Goal: Task Accomplishment & Management: Complete application form

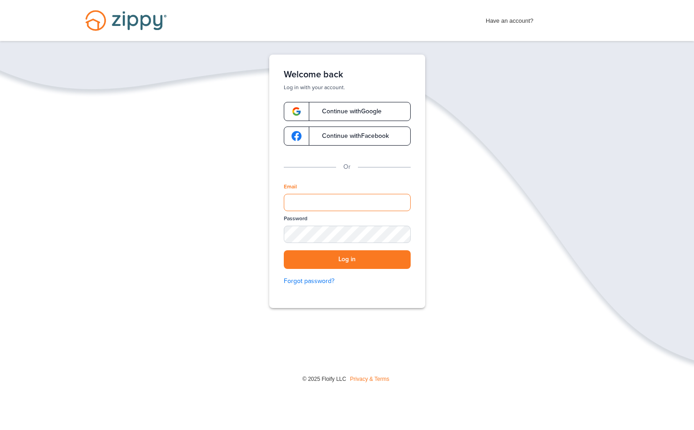
click at [334, 207] on input "Email" at bounding box center [347, 202] width 127 height 17
type input "**********"
click at [284, 250] on button "Log in" at bounding box center [347, 259] width 127 height 19
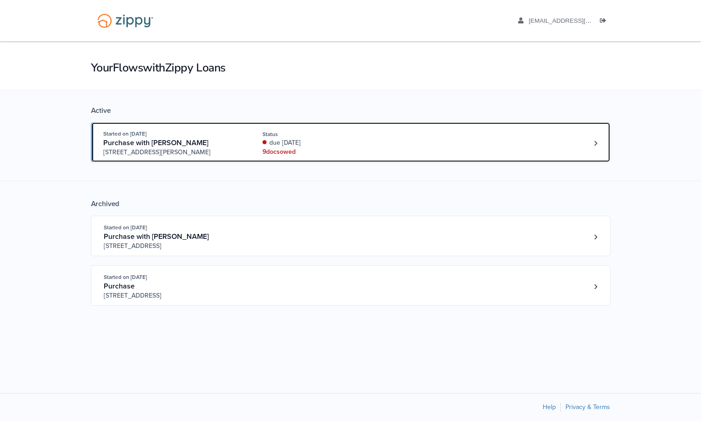
click at [422, 149] on div "Started on [DATE] Purchase with [PERSON_NAME] [STREET_ADDRESS][PERSON_NAME] Sta…" at bounding box center [346, 143] width 486 height 28
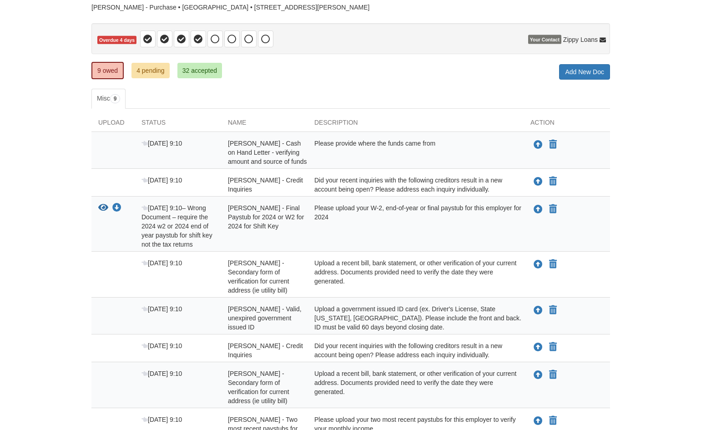
scroll to position [91, 0]
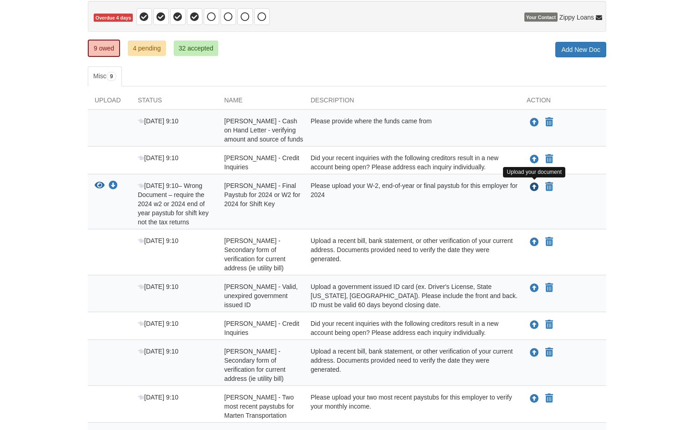
click at [537, 185] on icon "Upload Amber Hawes - Final Paystub for 2024 or W2 for 2024 for Shift Key" at bounding box center [534, 187] width 9 height 9
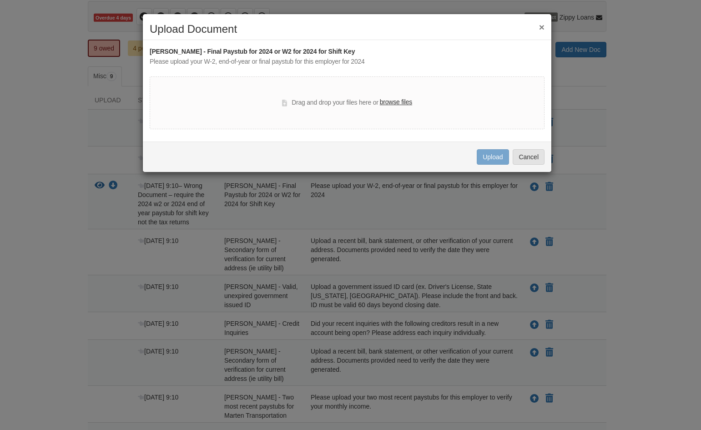
click at [396, 99] on label "browse files" at bounding box center [396, 102] width 32 height 10
click at [0, 0] on input "browse files" at bounding box center [0, 0] width 0 height 0
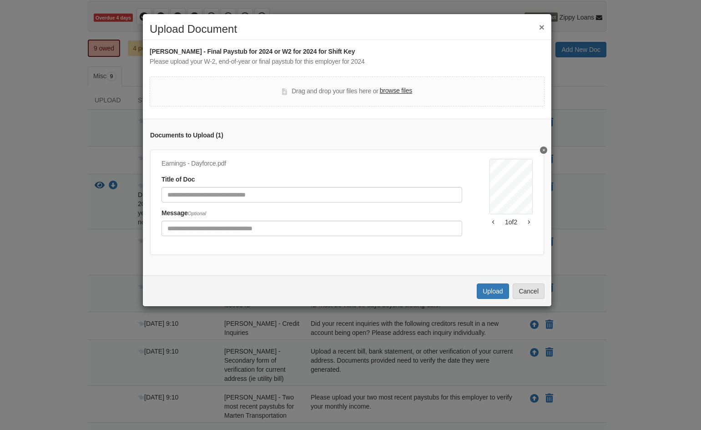
click at [527, 223] on icon "button" at bounding box center [528, 222] width 2 height 5
click at [492, 222] on icon "button" at bounding box center [493, 222] width 2 height 4
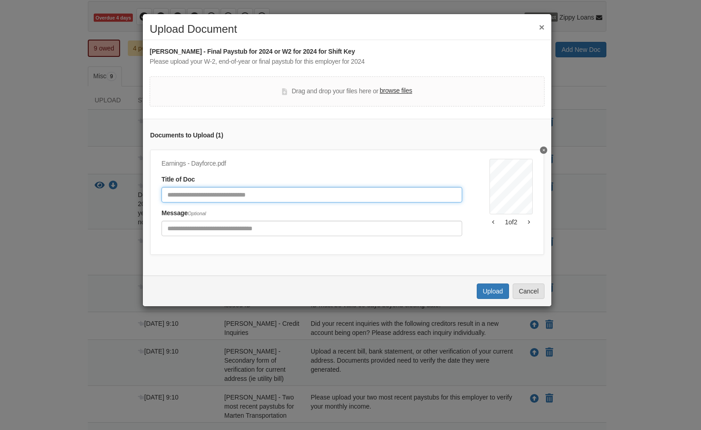
click at [228, 199] on input "Document Title" at bounding box center [311, 194] width 300 height 15
type input "*******"
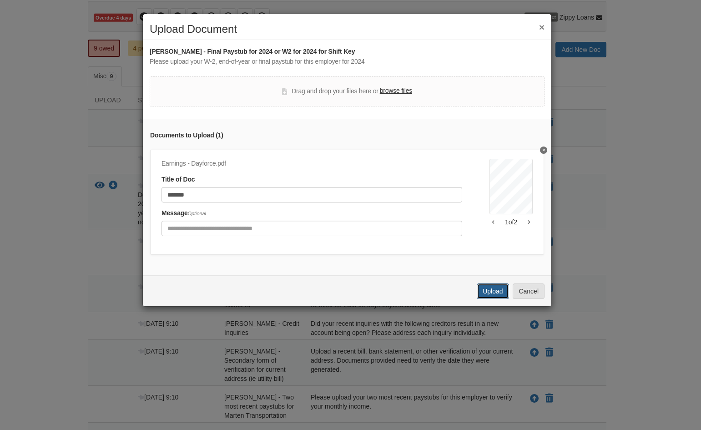
click at [498, 299] on button "Upload" at bounding box center [492, 290] width 32 height 15
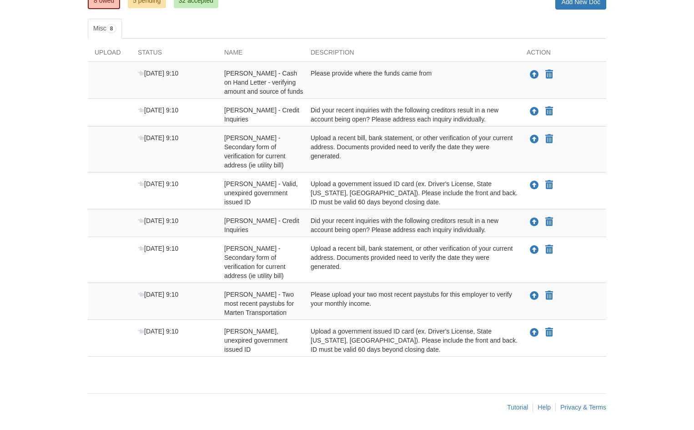
scroll to position [93, 0]
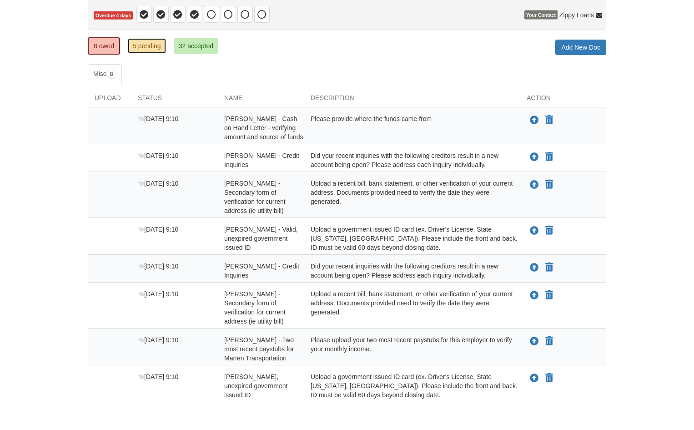
click at [140, 47] on link "5 pending" at bounding box center [147, 45] width 38 height 15
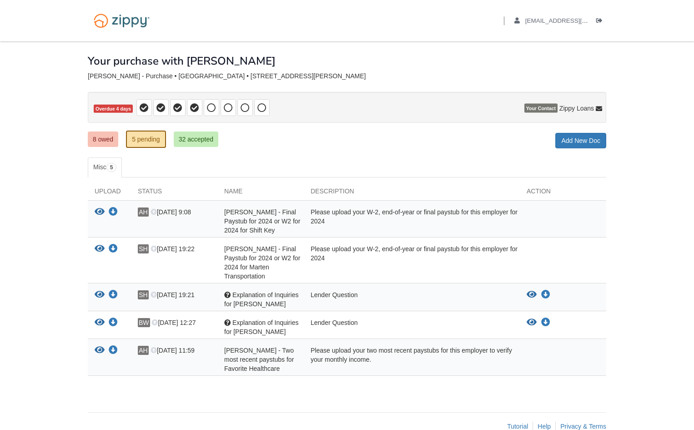
click at [359, 232] on div "Please upload your W-2, end-of-year or final paystub for this employer for 2024" at bounding box center [412, 220] width 216 height 27
click at [111, 210] on icon "Download Amber Hawes - Final Paystub for 2024 or W2 for 2024 for Shift Key" at bounding box center [113, 211] width 9 height 9
click at [99, 214] on icon "View Amber Hawes - Final Paystub for 2024 or W2 for 2024 for Shift Key" at bounding box center [100, 211] width 10 height 9
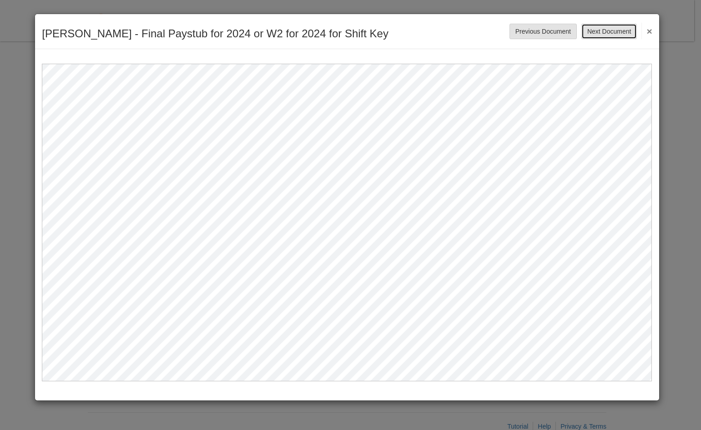
click at [606, 30] on button "Next Document" at bounding box center [608, 31] width 55 height 15
click at [561, 29] on button "Previous Document" at bounding box center [542, 31] width 67 height 15
click at [646, 28] on button "×" at bounding box center [646, 31] width 10 height 16
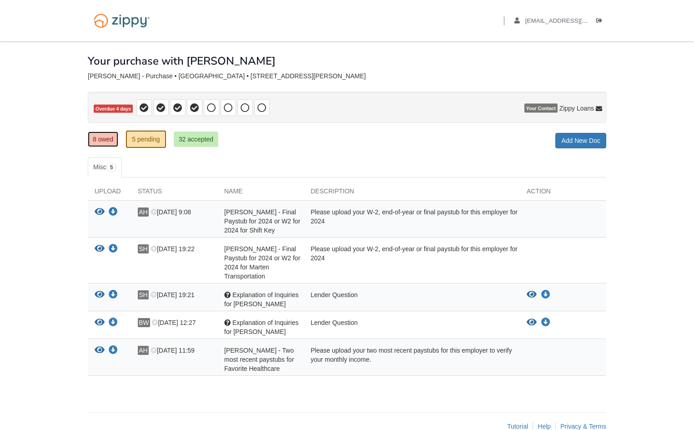
click at [112, 136] on link "8 owed" at bounding box center [103, 138] width 30 height 15
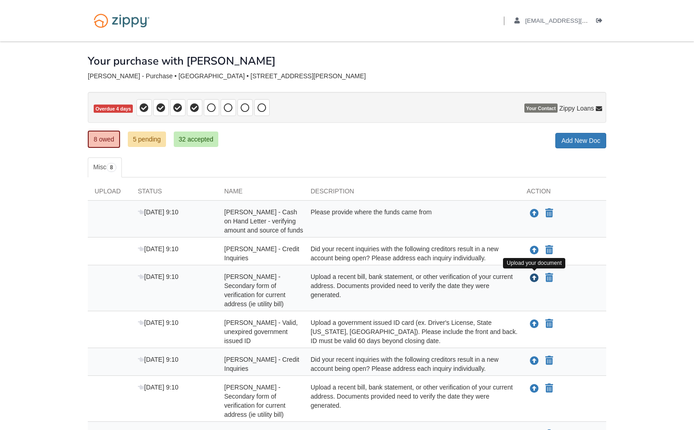
click at [532, 281] on icon "Upload Amber Hawes - Secondary form of verification for current address (ie uti…" at bounding box center [534, 278] width 9 height 9
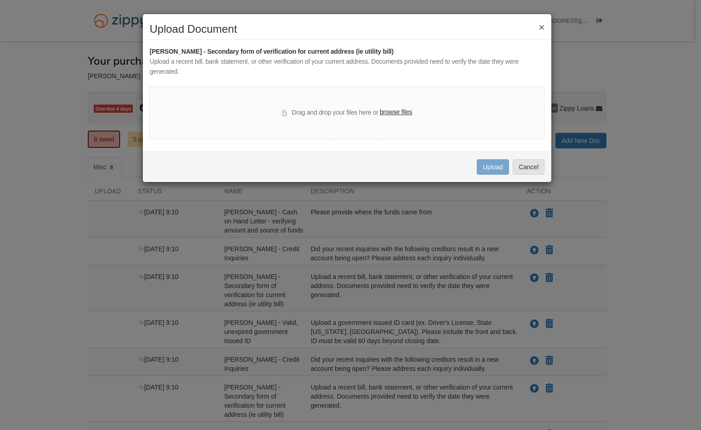
click at [396, 107] on label "browse files" at bounding box center [396, 112] width 32 height 10
click at [0, 0] on input "browse files" at bounding box center [0, 0] width 0 height 0
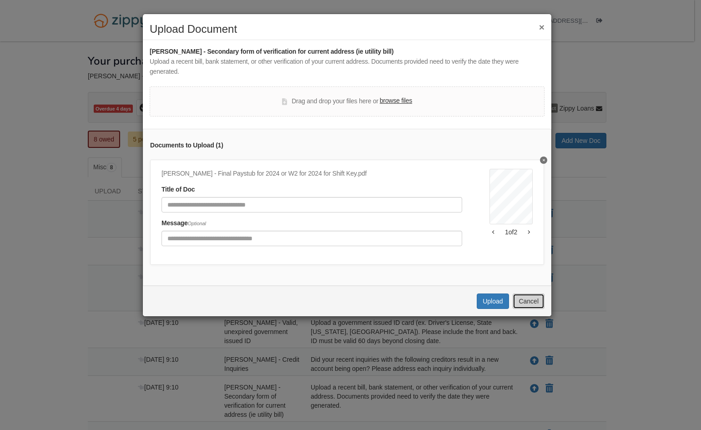
click at [526, 308] on button "Cancel" at bounding box center [528, 300] width 32 height 15
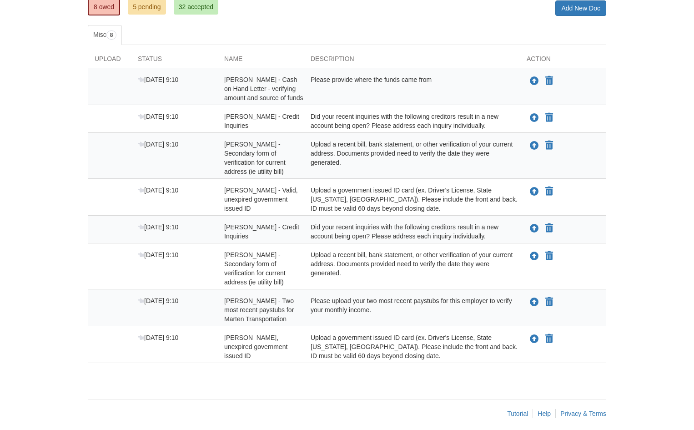
scroll to position [139, 0]
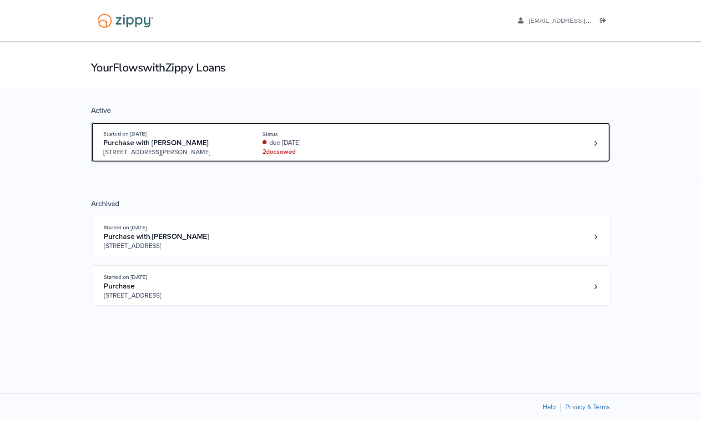
click at [346, 139] on div "due [DATE]" at bounding box center [322, 142] width 121 height 9
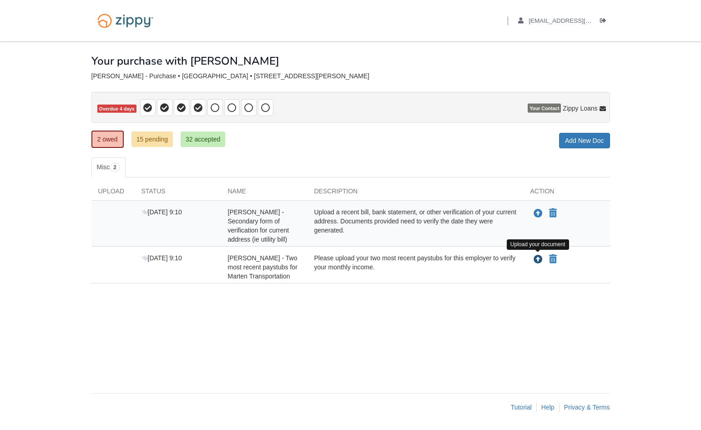
click at [537, 264] on button "Upload your document" at bounding box center [537, 259] width 11 height 12
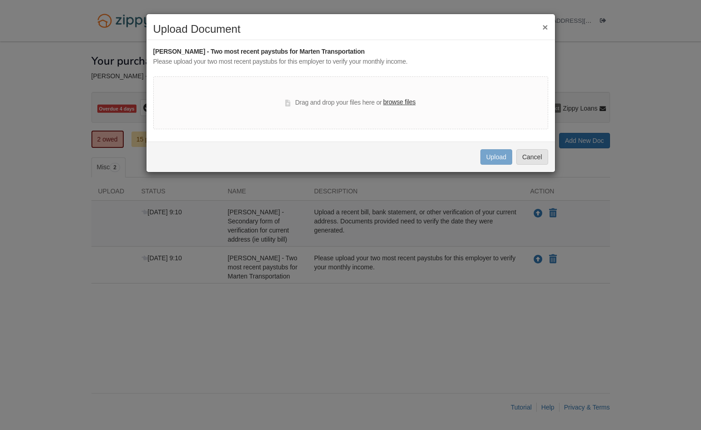
click at [403, 103] on label "browse files" at bounding box center [399, 102] width 32 height 10
click at [0, 0] on input "browse files" at bounding box center [0, 0] width 0 height 0
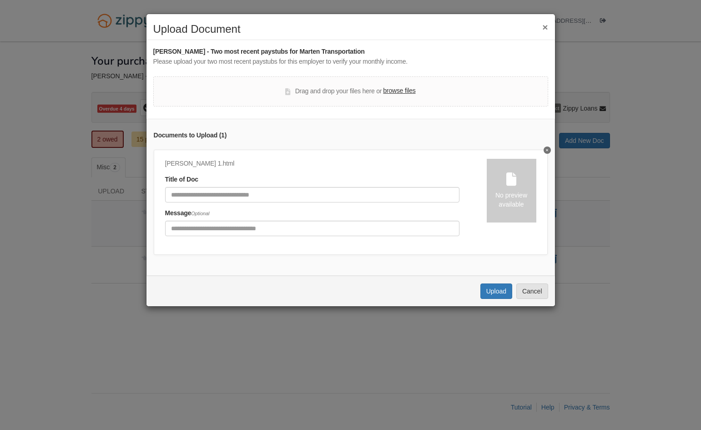
click at [397, 92] on label "browse files" at bounding box center [399, 91] width 32 height 10
click at [0, 0] on input "browse files" at bounding box center [0, 0] width 0 height 0
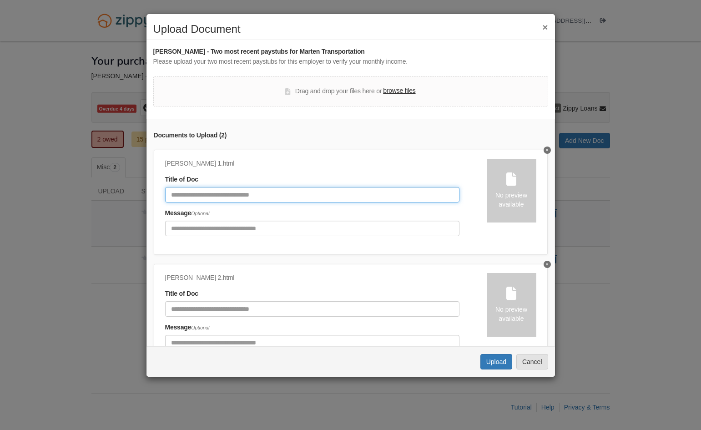
click at [227, 199] on input "Document Title" at bounding box center [312, 194] width 294 height 15
type input "********"
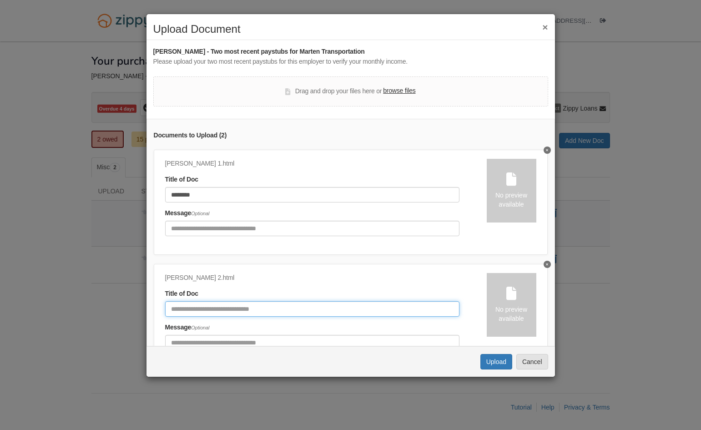
click at [227, 305] on input "Document Title" at bounding box center [312, 308] width 294 height 15
type input "********"
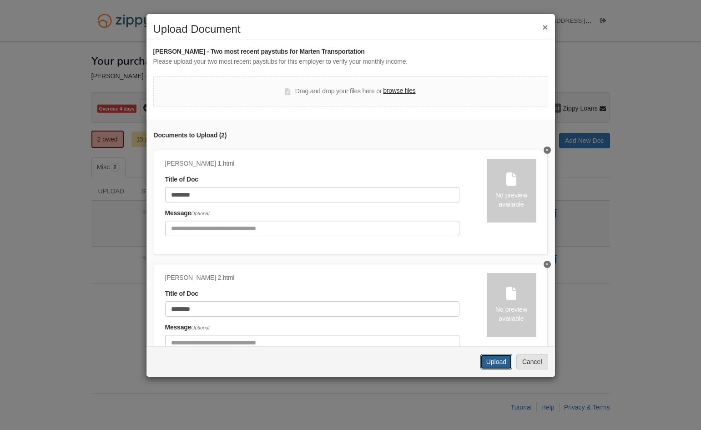
click at [505, 365] on button "Upload" at bounding box center [496, 361] width 32 height 15
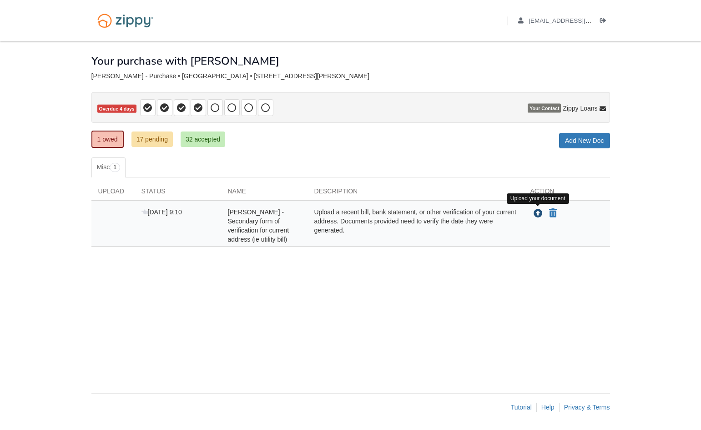
click at [536, 211] on icon "Upload Shawn Hawes - Secondary form of verification for current address (ie uti…" at bounding box center [537, 213] width 9 height 9
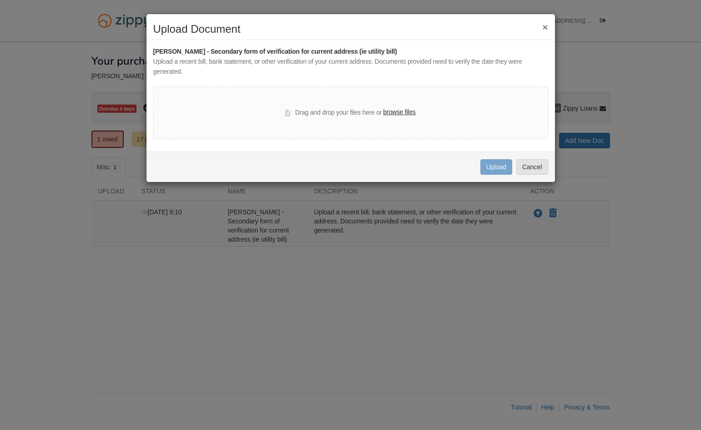
click at [393, 115] on label "browse files" at bounding box center [399, 112] width 32 height 10
click at [0, 0] on input "browse files" at bounding box center [0, 0] width 0 height 0
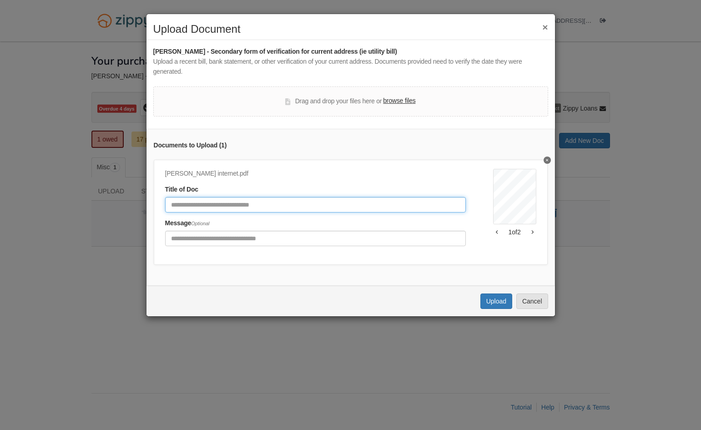
click at [270, 205] on input "Document Title" at bounding box center [315, 204] width 300 height 15
type input "********"
click at [491, 309] on button "Upload" at bounding box center [496, 300] width 32 height 15
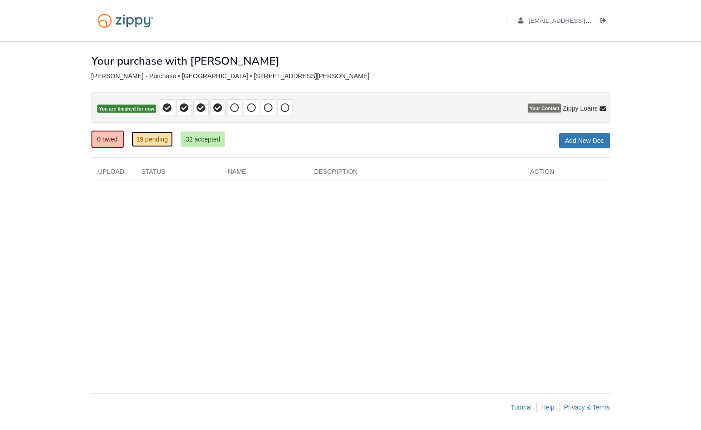
click at [160, 143] on link "19 pending" at bounding box center [151, 138] width 41 height 15
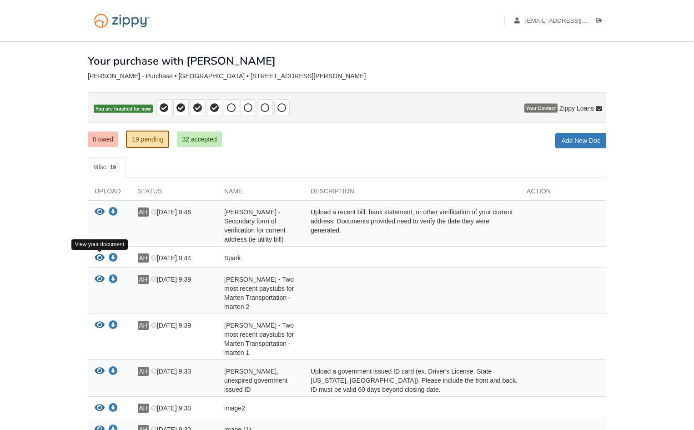
click at [99, 259] on icon "View Spark" at bounding box center [100, 257] width 10 height 9
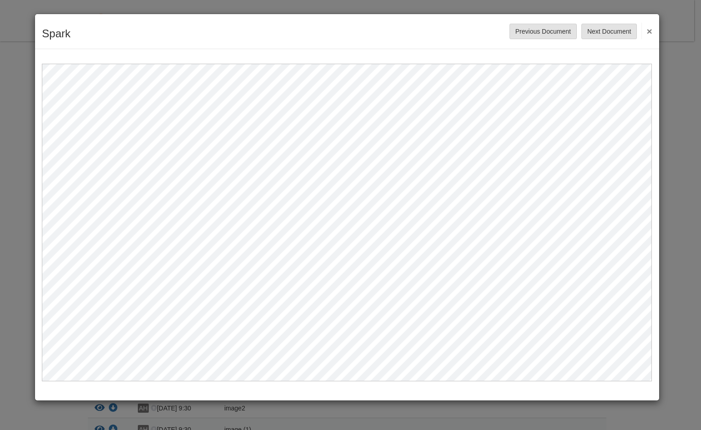
click at [649, 31] on button "×" at bounding box center [646, 31] width 10 height 16
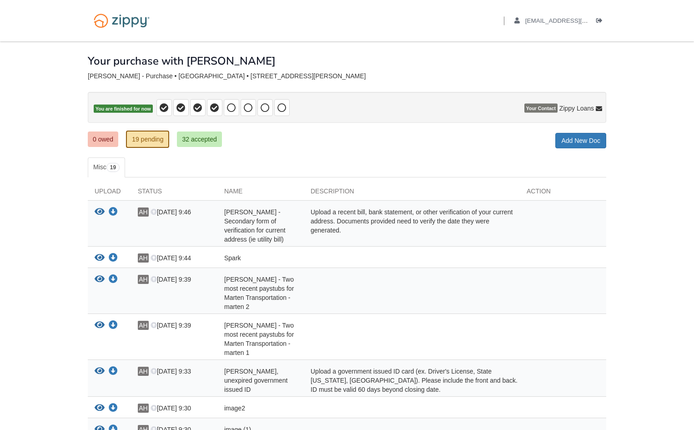
click at [189, 143] on link "32 accepted" at bounding box center [199, 138] width 45 height 15
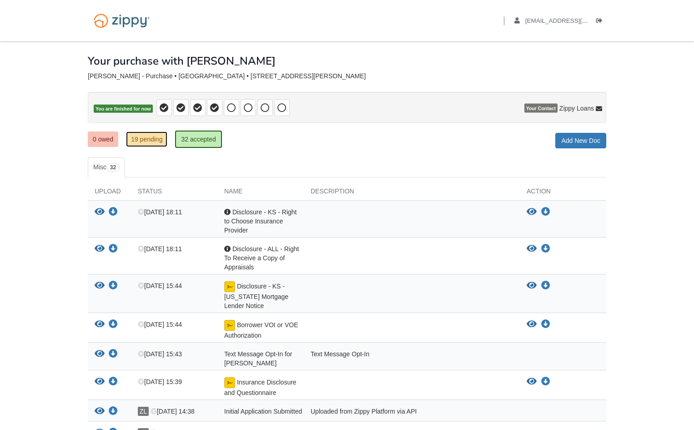
click at [148, 140] on link "19 pending" at bounding box center [146, 138] width 41 height 15
